Goal: Task Accomplishment & Management: Complete application form

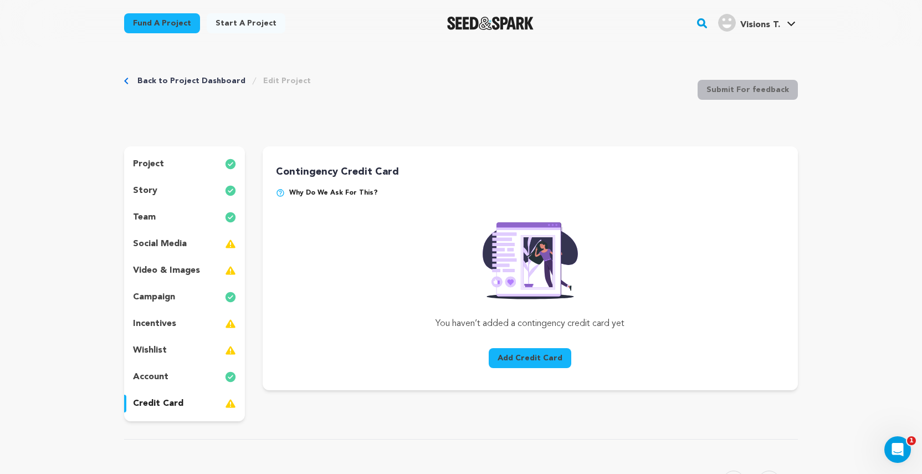
click at [174, 404] on p "credit card" at bounding box center [158, 403] width 50 height 13
click at [280, 193] on img at bounding box center [280, 192] width 9 height 9
click at [511, 358] on button "Add Credit Card" at bounding box center [530, 358] width 83 height 20
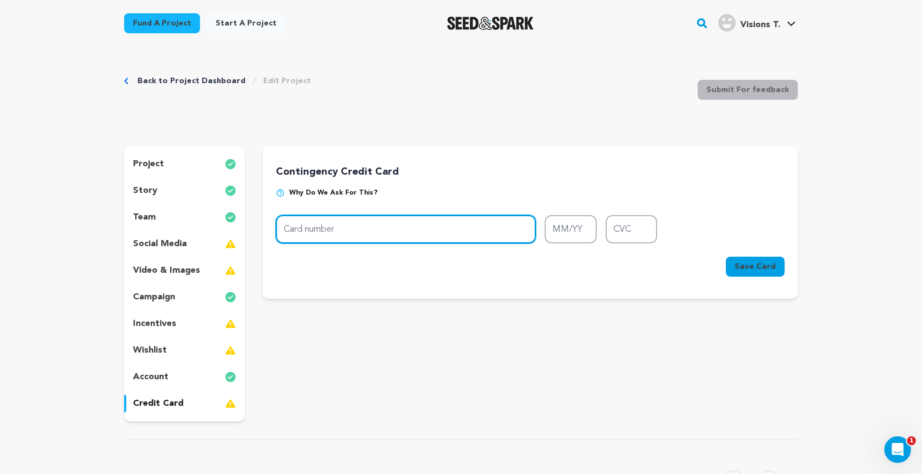
click at [400, 224] on input "Card number" at bounding box center [406, 229] width 260 height 28
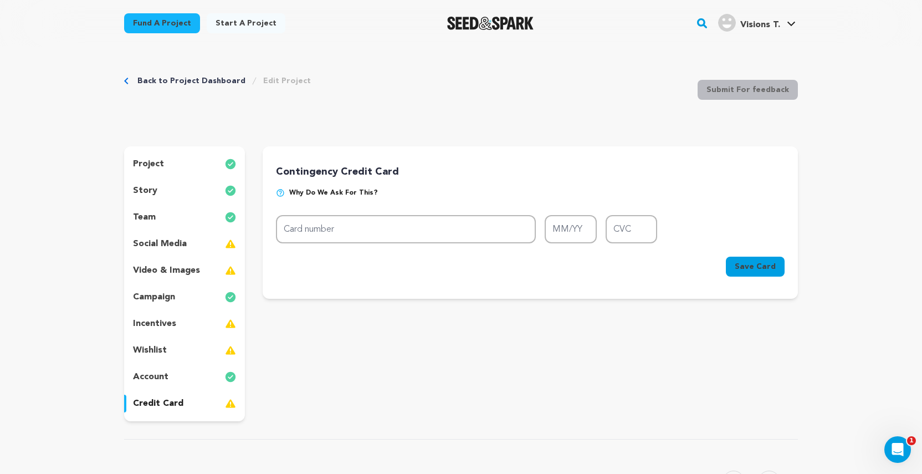
click at [381, 245] on form "Card number MM/YY CVC Card number MM/YY CVC Cancel Save Card" at bounding box center [530, 248] width 509 height 66
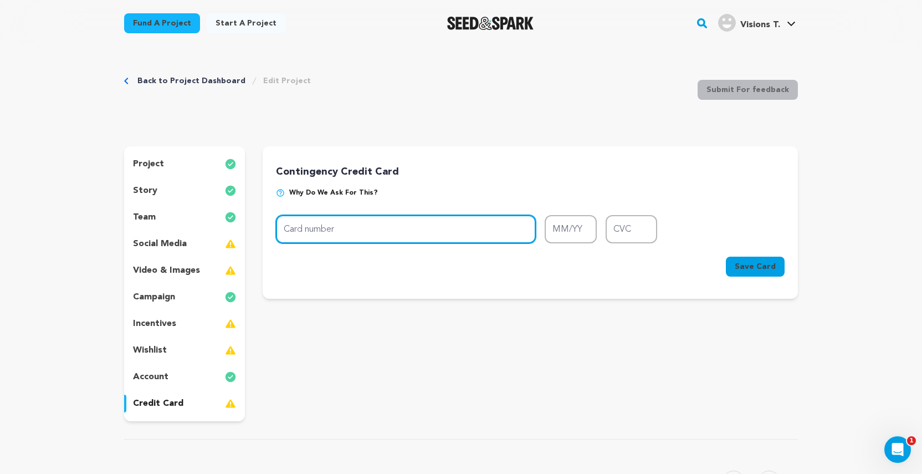
click at [394, 229] on input "Card number" at bounding box center [406, 229] width 260 height 28
type input "[CREDIT_CARD_NUMBER]"
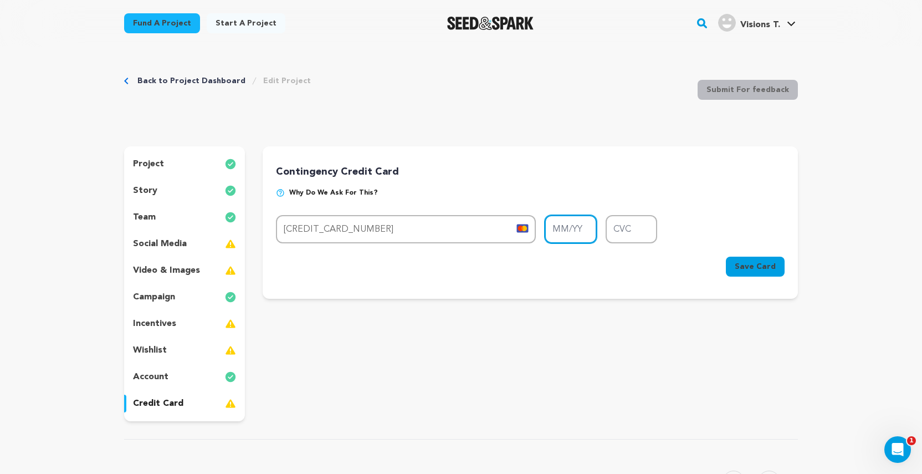
click at [578, 224] on input "MM/YY" at bounding box center [571, 229] width 52 height 28
type input "12/26"
click at [641, 236] on input "CVC" at bounding box center [631, 229] width 52 height 28
type input "740"
click at [770, 272] on button "Save Card" at bounding box center [755, 266] width 59 height 20
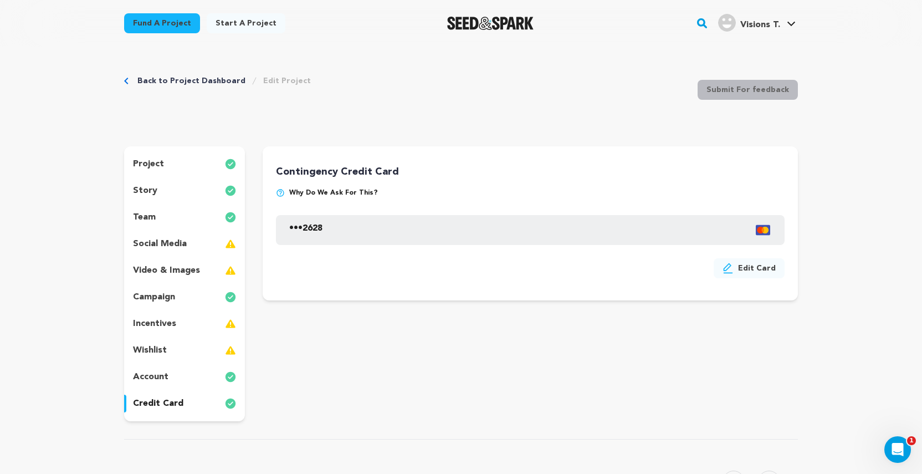
click at [158, 356] on p "wishlist" at bounding box center [150, 349] width 34 height 13
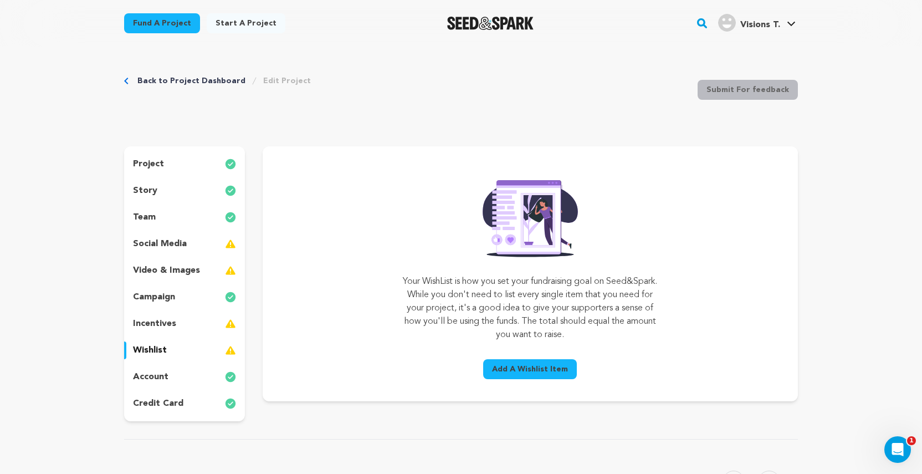
click at [231, 325] on img at bounding box center [230, 323] width 11 height 13
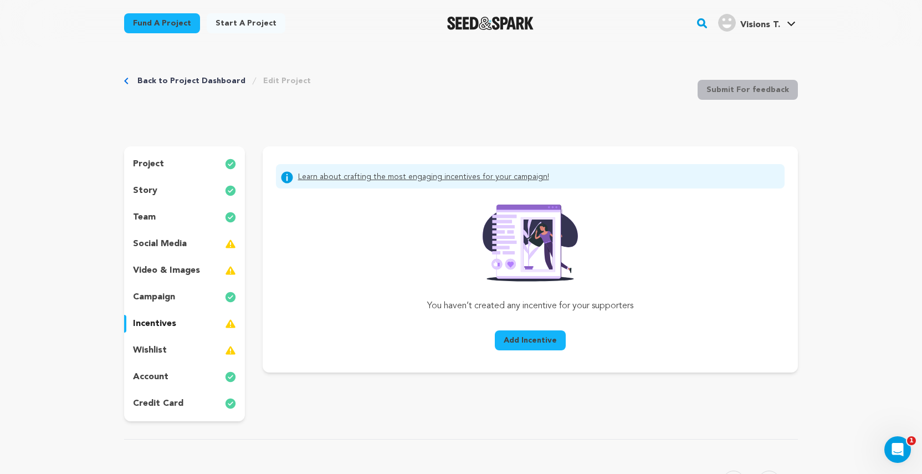
click at [541, 345] on span "Add Incentive" at bounding box center [530, 340] width 53 height 11
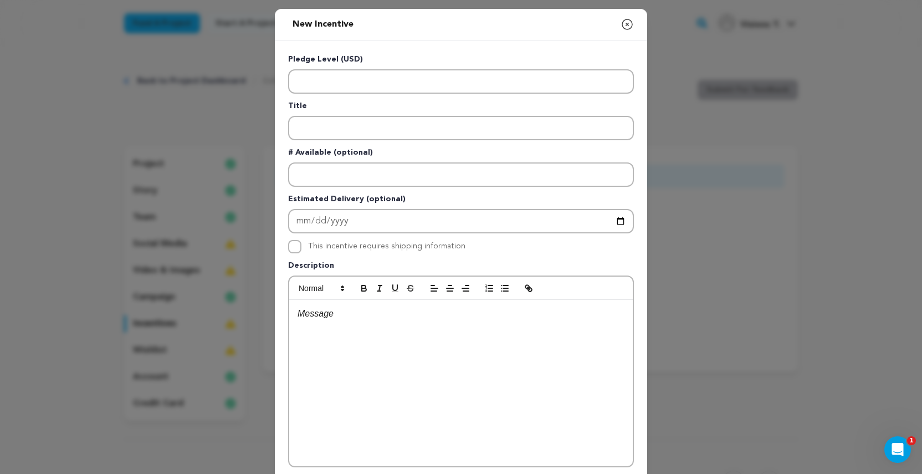
click at [630, 24] on icon "button" at bounding box center [626, 24] width 13 height 13
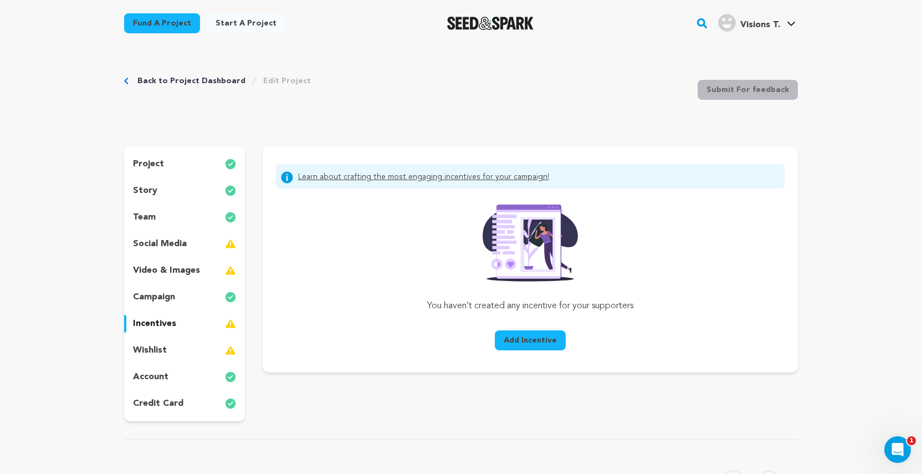
click at [161, 351] on p "wishlist" at bounding box center [150, 349] width 34 height 13
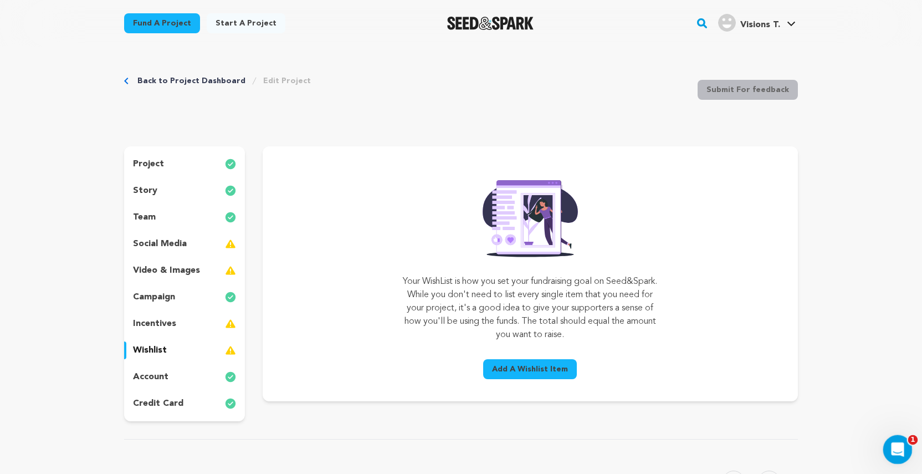
click at [900, 447] on icon "Open Intercom Messenger" at bounding box center [896, 448] width 18 height 18
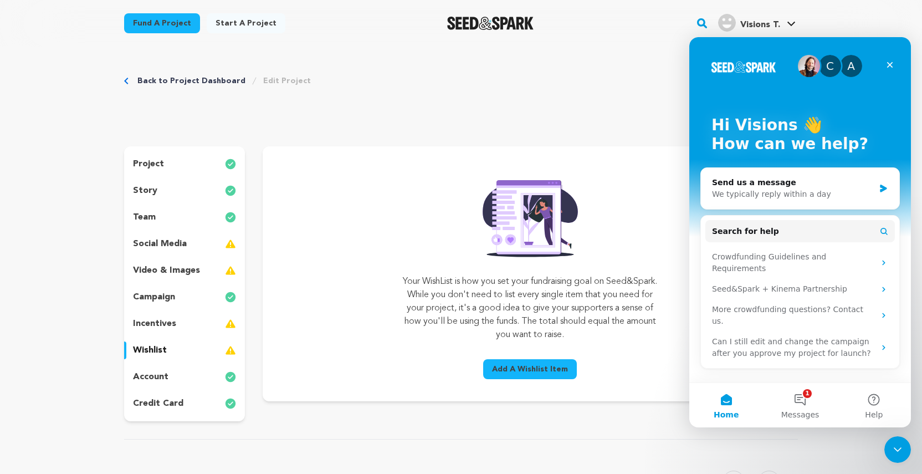
click at [644, 116] on div "Back to Project Dashboard Edit Project Submit For feedback Submit For feedback" at bounding box center [461, 91] width 674 height 73
click at [892, 66] on icon "Close" at bounding box center [889, 64] width 9 height 9
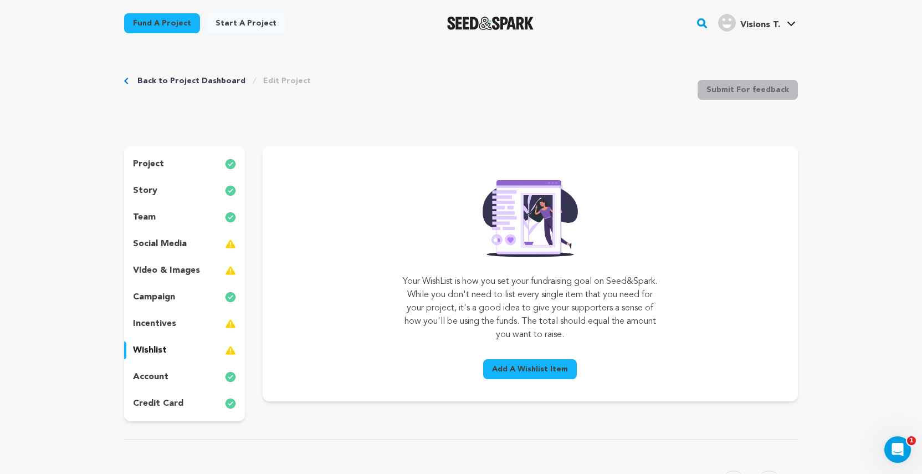
click at [510, 365] on span "Add A Wishlist Item" at bounding box center [530, 368] width 76 height 11
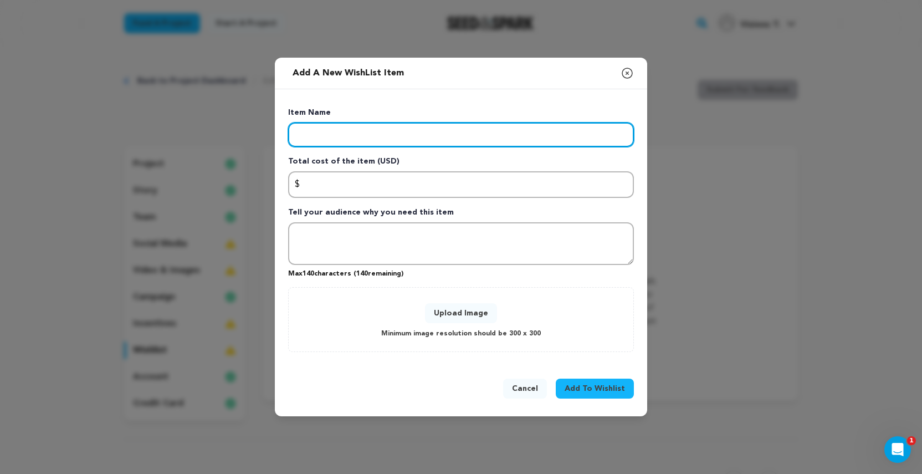
click at [381, 130] on input "Enter item name" at bounding box center [461, 134] width 346 height 24
type input "Locations: Permits, rental fees, insurance transportation"
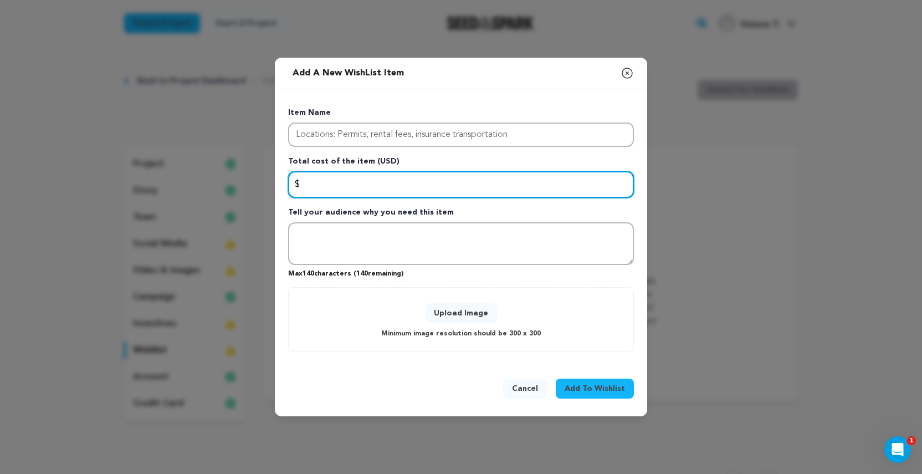
click at [342, 179] on input "Enter total cost of the item" at bounding box center [461, 184] width 346 height 27
type input "4000"
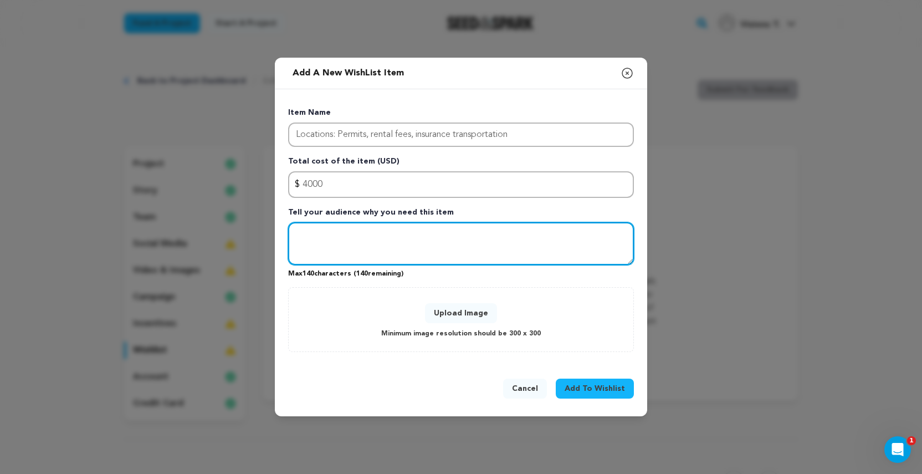
click at [314, 240] on textarea "Tell your audience why you need this item" at bounding box center [461, 243] width 346 height 43
type textarea "I need this so we won't run into trouble"
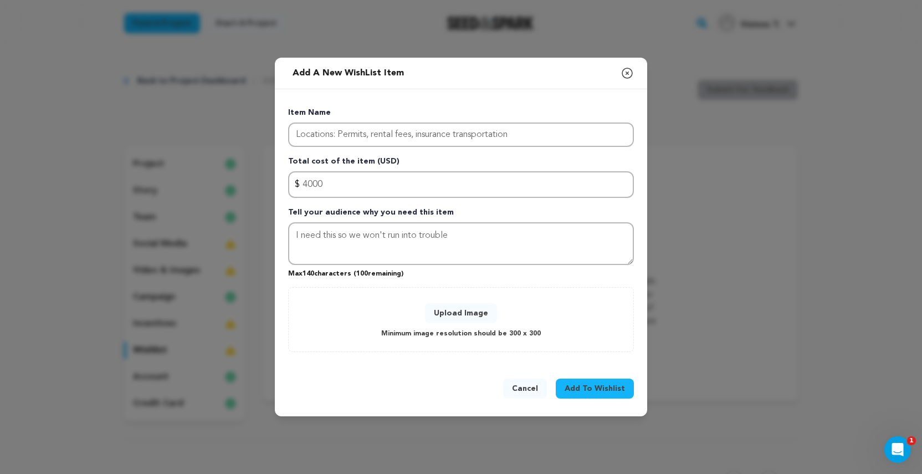
click at [583, 388] on span "Add To Wishlist" at bounding box center [594, 388] width 60 height 11
click at [571, 394] on button "Add To Wishlist" at bounding box center [595, 388] width 78 height 20
click at [629, 72] on icon "button" at bounding box center [626, 72] width 13 height 13
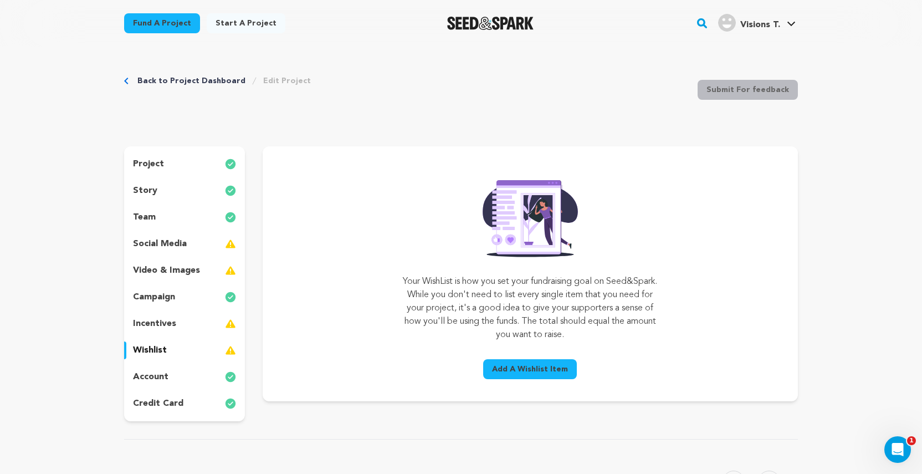
click at [185, 249] on p "social media" at bounding box center [160, 243] width 54 height 13
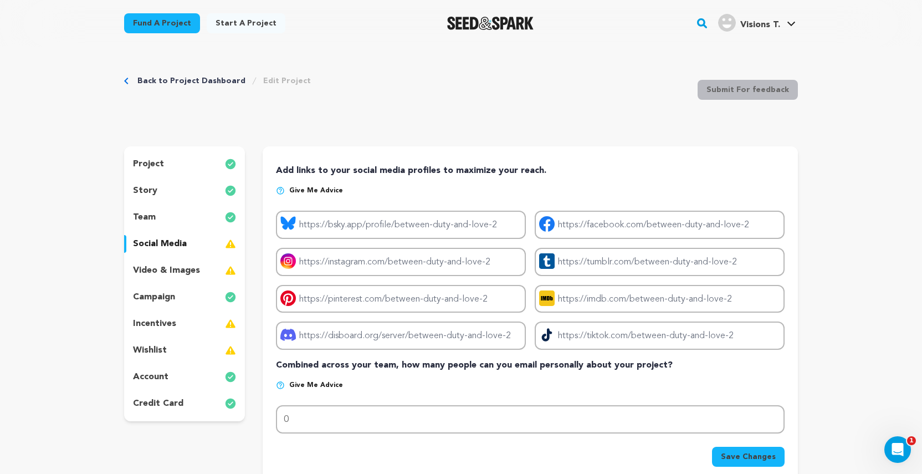
click at [188, 273] on p "video & images" at bounding box center [166, 270] width 67 height 13
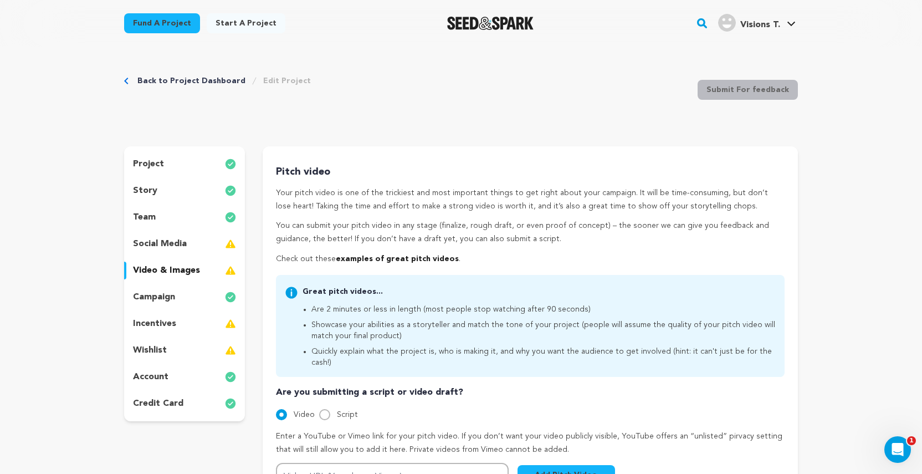
click at [173, 325] on p "incentives" at bounding box center [154, 323] width 43 height 13
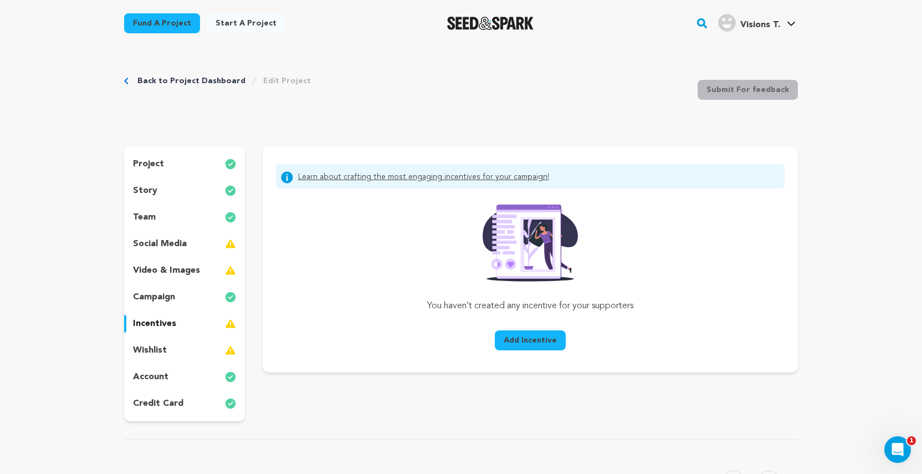
click at [170, 349] on div "wishlist" at bounding box center [184, 350] width 121 height 18
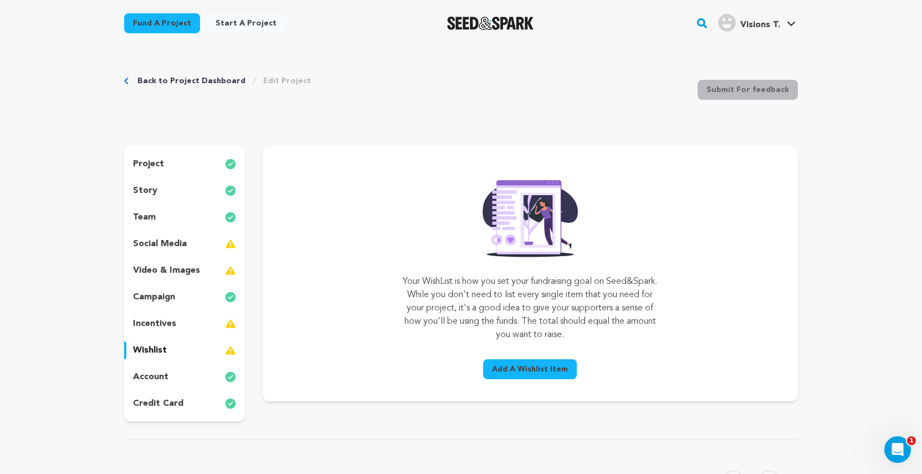
click at [170, 326] on p "incentives" at bounding box center [154, 323] width 43 height 13
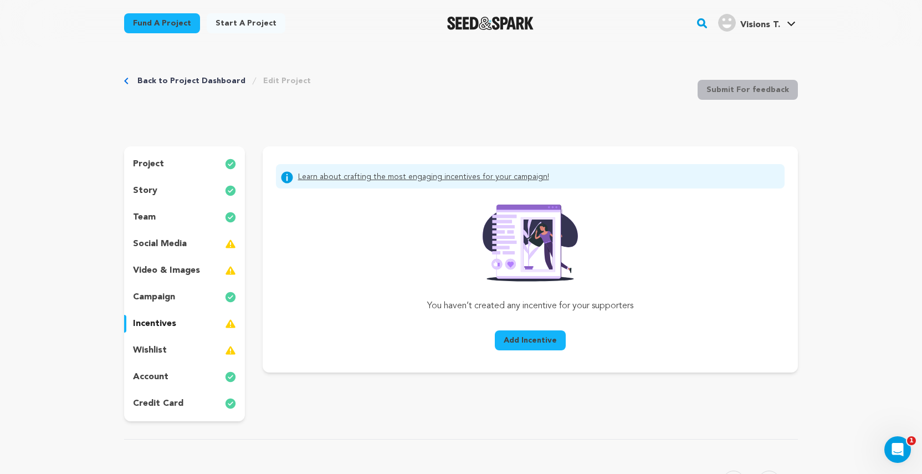
click at [181, 269] on p "video & images" at bounding box center [166, 270] width 67 height 13
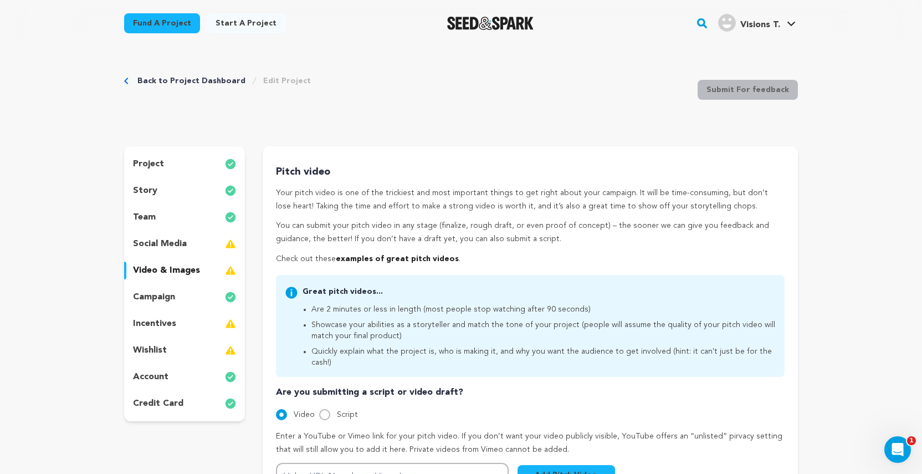
click at [168, 273] on p "video & images" at bounding box center [166, 270] width 67 height 13
